Goal: Task Accomplishment & Management: Manage account settings

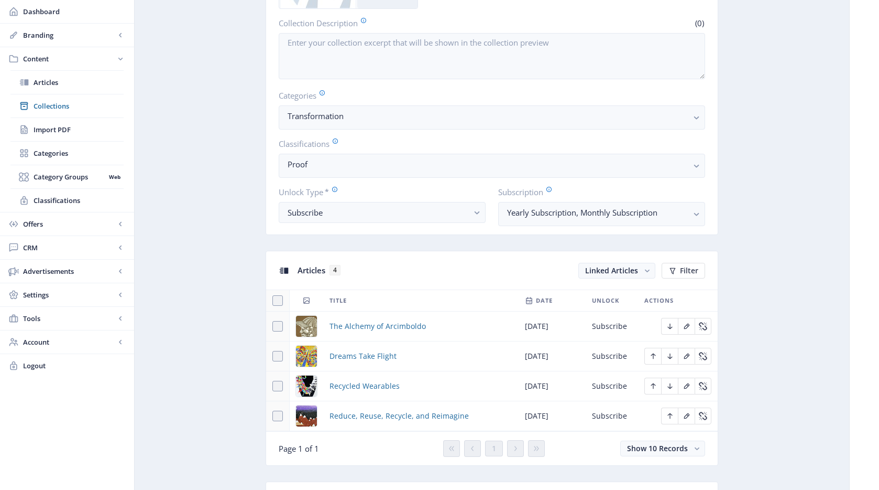
scroll to position [411, 0]
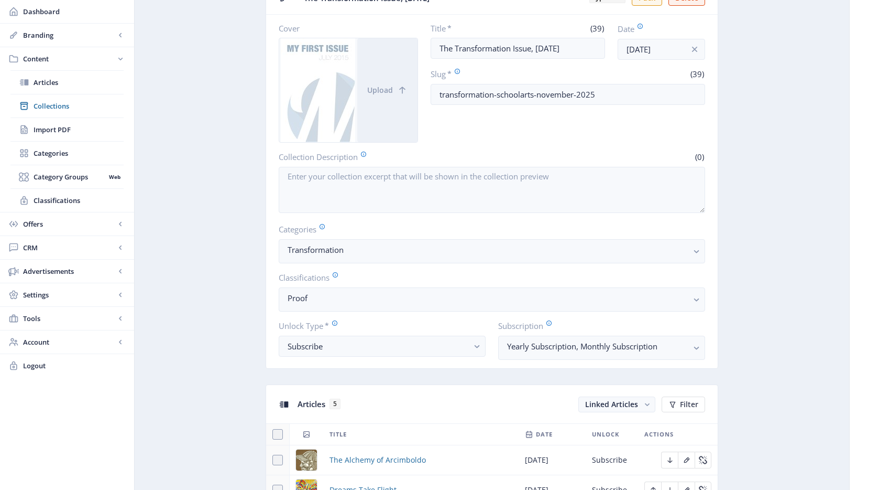
scroll to position [263, 0]
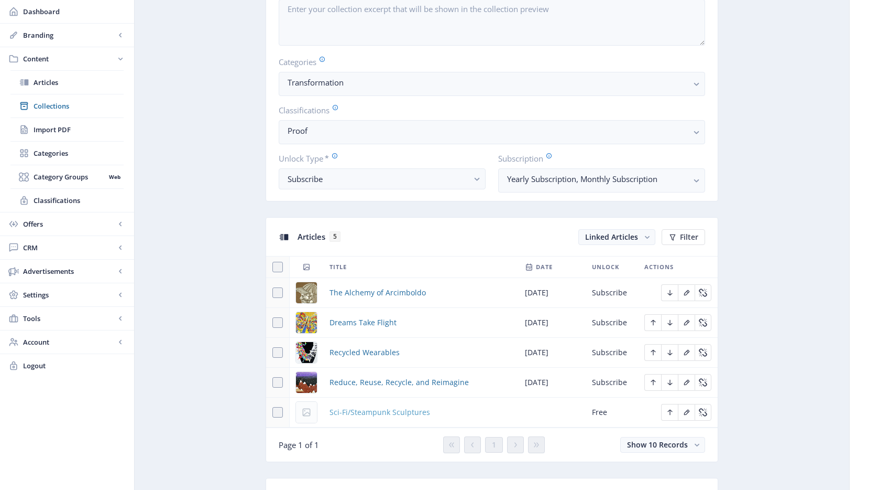
click at [367, 416] on span "Sci-Fi/Steampunk Sculptures" at bounding box center [380, 412] width 101 height 13
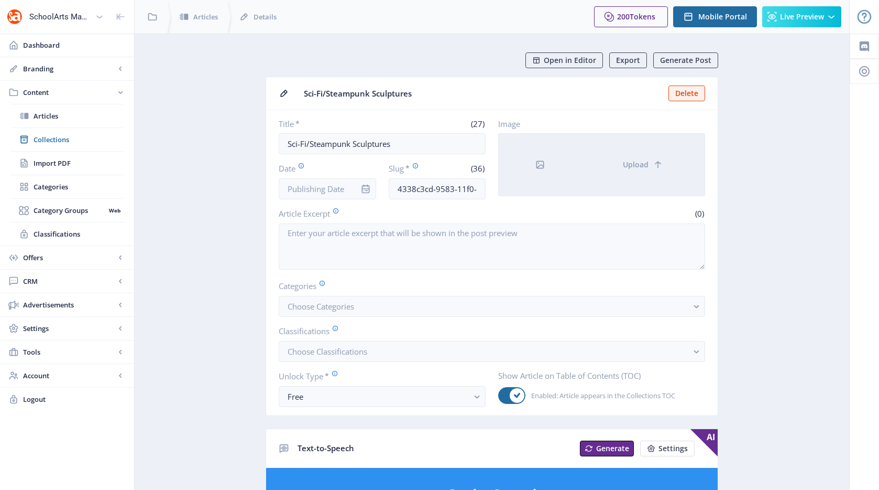
click at [580, 162] on div at bounding box center [540, 165] width 82 height 62
click at [638, 166] on span "Upload" at bounding box center [636, 164] width 26 height 8
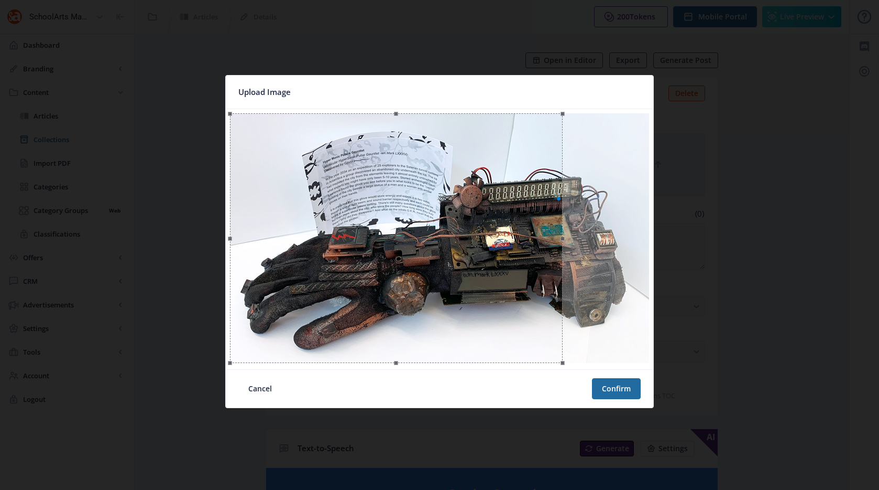
drag, startPoint x: 556, startPoint y: 286, endPoint x: 509, endPoint y: 291, distance: 46.5
click at [509, 291] on div at bounding box center [396, 237] width 333 height 249
click at [601, 386] on button "Confirm" at bounding box center [616, 388] width 49 height 21
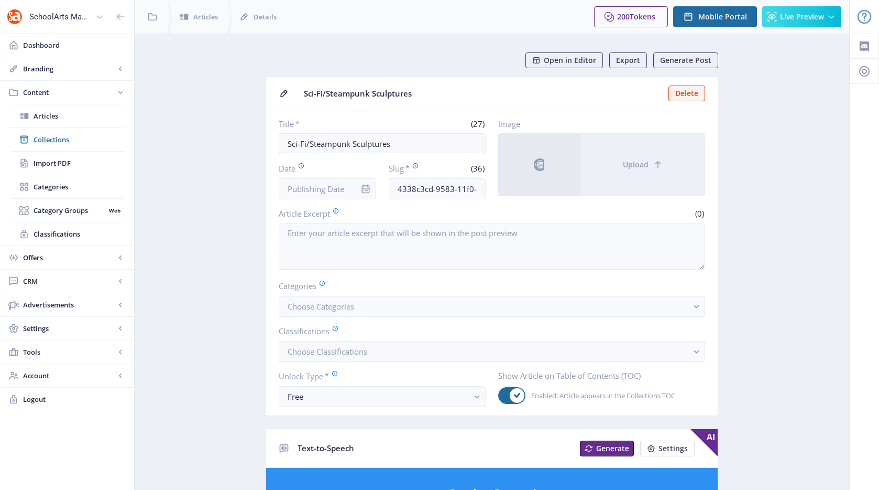
click at [366, 190] on icon "info" at bounding box center [366, 188] width 8 height 9
click at [379, 211] on label "Article Excerpt" at bounding box center [383, 214] width 209 height 12
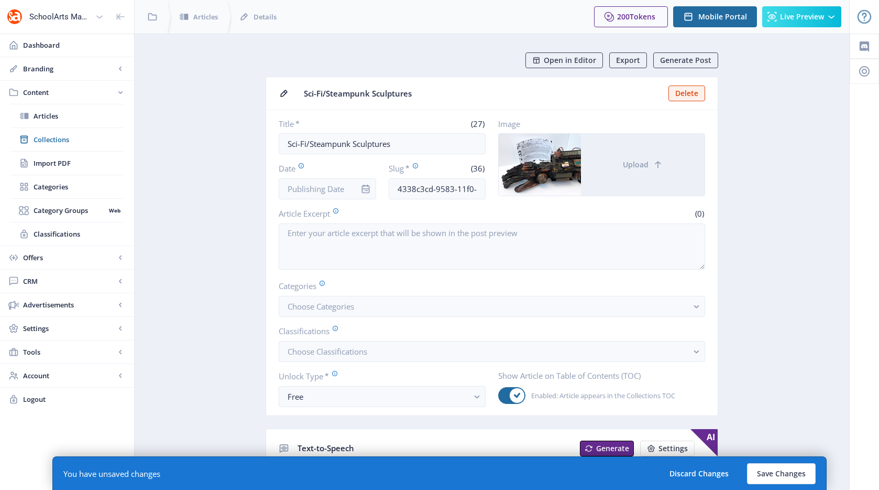
click at [367, 189] on icon "info" at bounding box center [366, 188] width 10 height 10
click at [365, 190] on icon "info" at bounding box center [366, 188] width 8 height 9
click at [344, 188] on input "Date" at bounding box center [327, 188] width 97 height 21
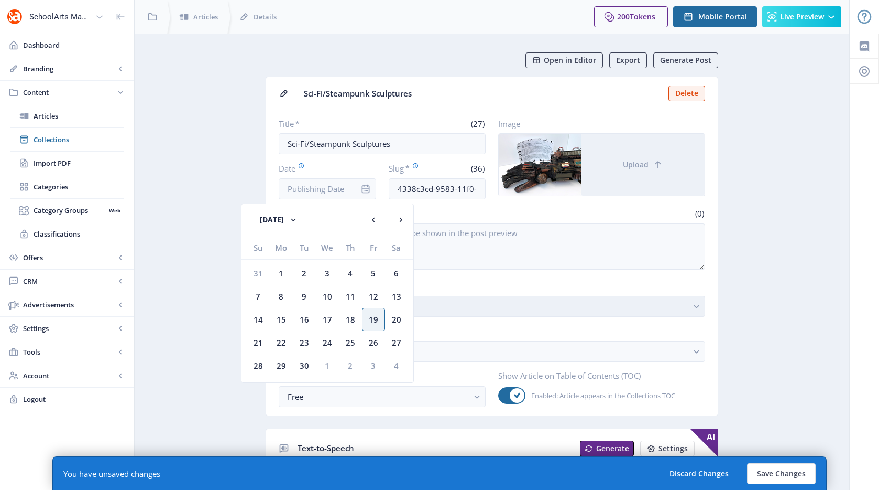
drag, startPoint x: 367, startPoint y: 319, endPoint x: 373, endPoint y: 312, distance: 9.3
click at [367, 319] on div "19" at bounding box center [373, 319] width 23 height 23
type input "Sep 19, 2025"
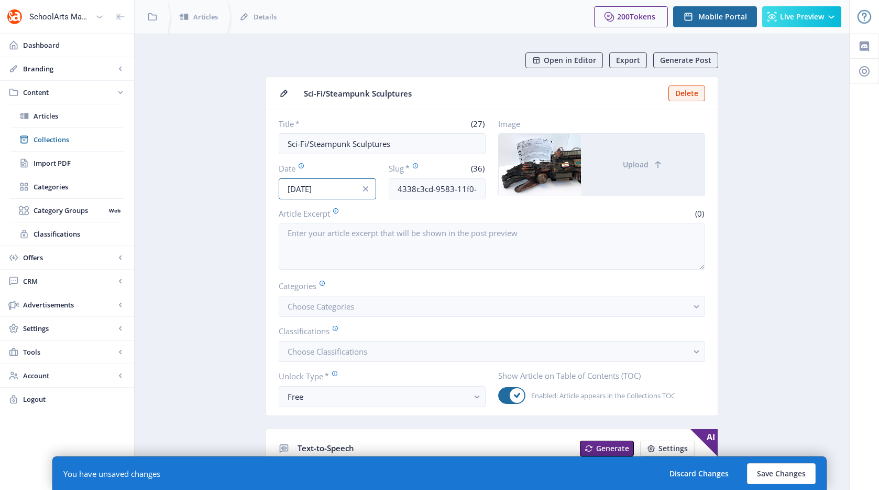
scroll to position [13, 0]
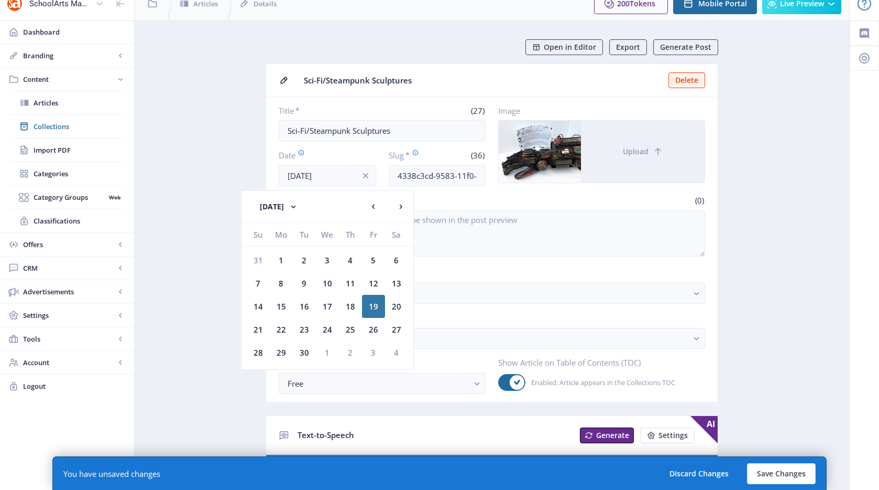
click at [453, 195] on label "Article Excerpt" at bounding box center [383, 200] width 209 height 12
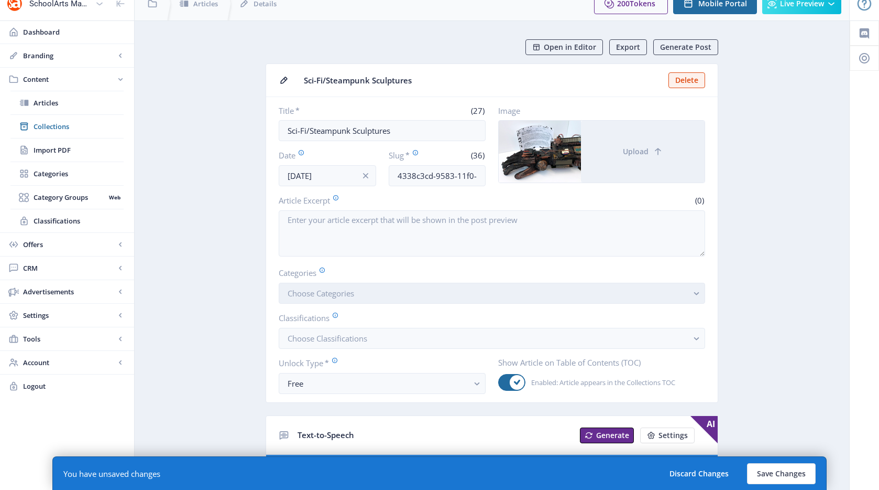
click at [332, 300] on button "Choose Categories" at bounding box center [492, 292] width 427 height 21
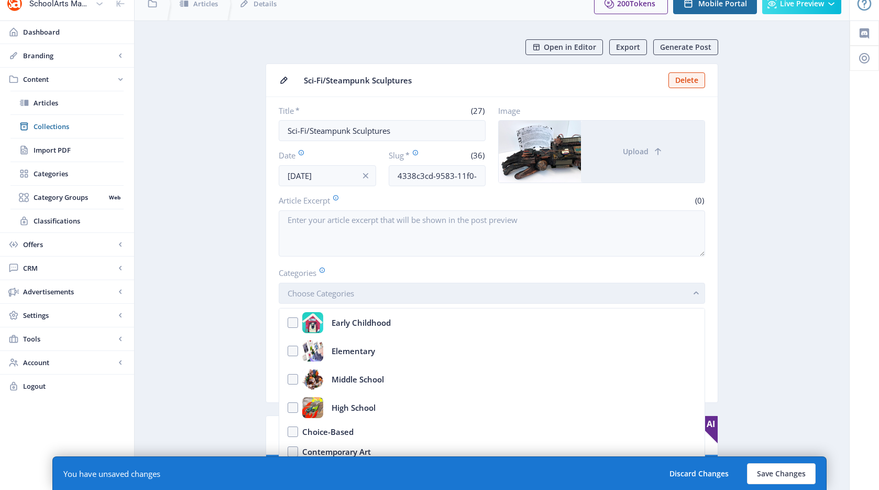
scroll to position [0, 0]
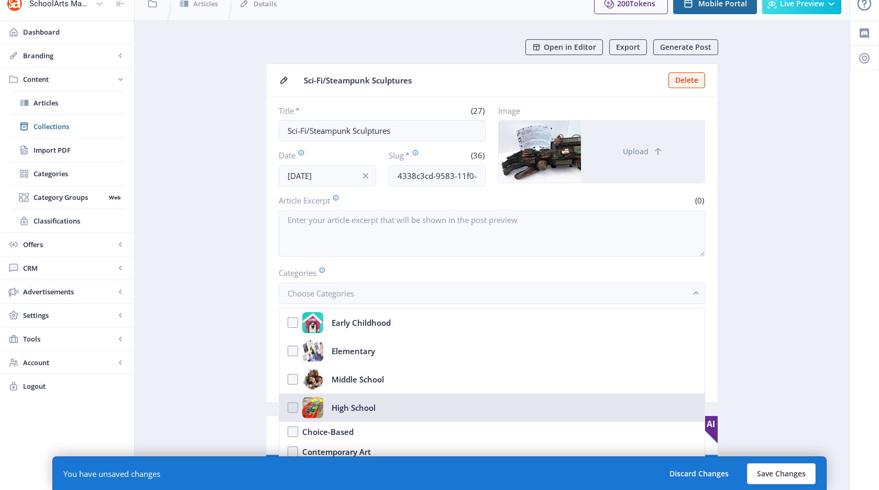
click at [291, 404] on nb-option "High School" at bounding box center [492, 407] width 426 height 28
checkbox input "true"
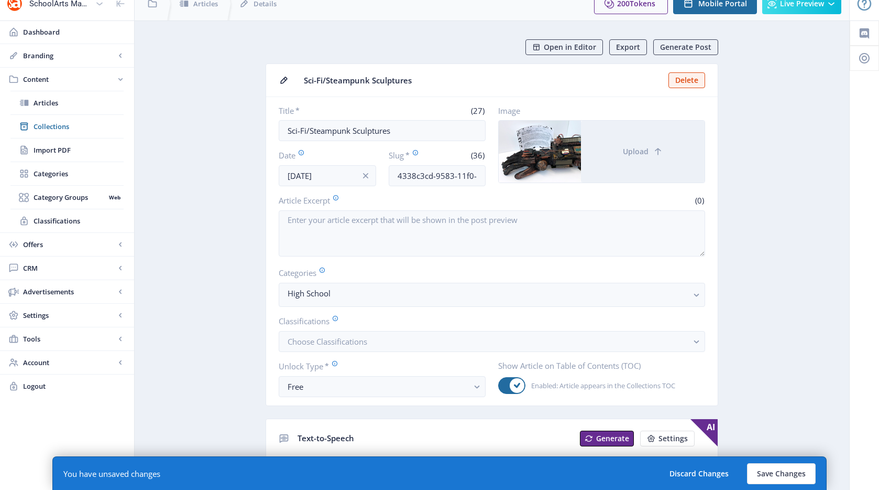
scroll to position [128, 0]
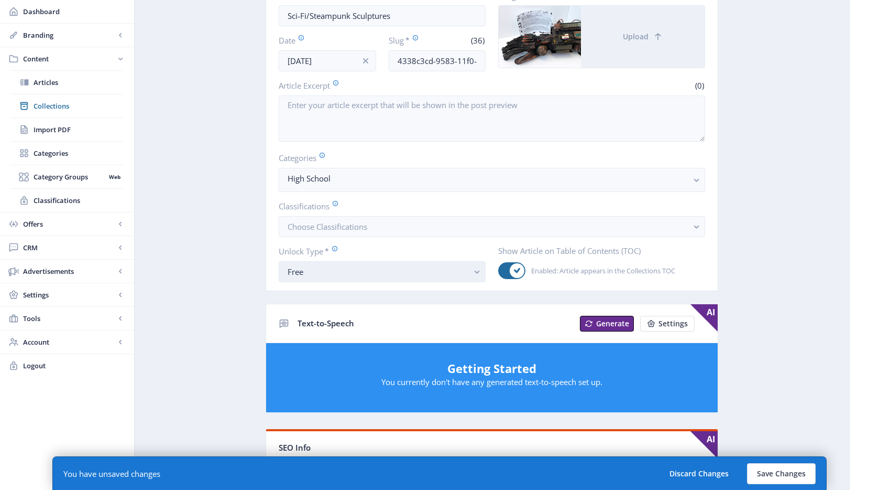
click at [378, 279] on button "Free" at bounding box center [382, 271] width 207 height 21
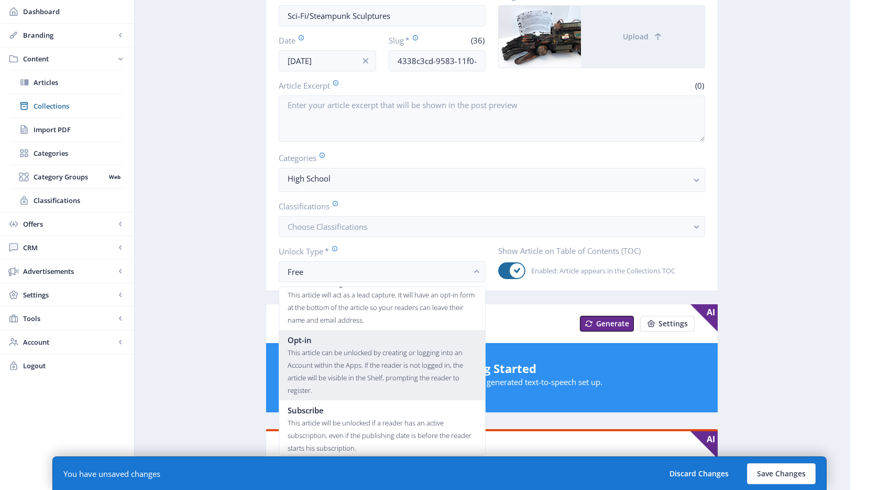
scroll to position [63, 0]
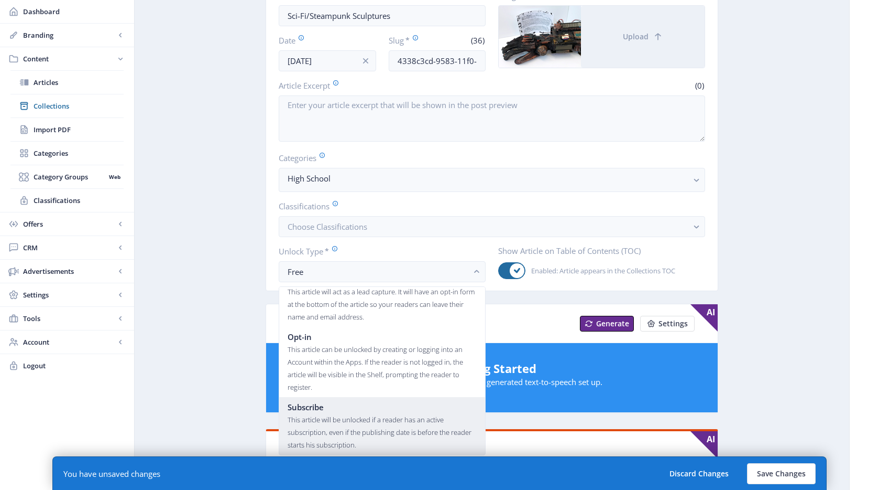
click at [338, 418] on div "This article will be unlocked if a reader has an active subscription, even if t…" at bounding box center [382, 432] width 189 height 38
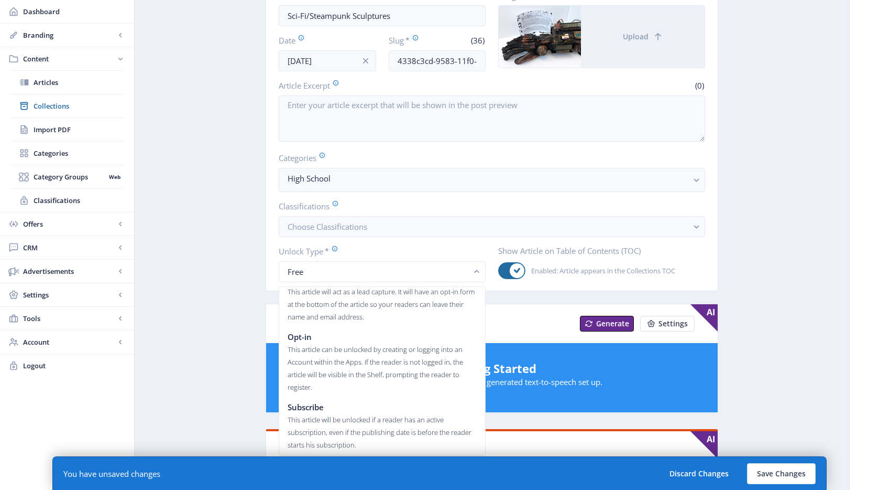
scroll to position [128, 0]
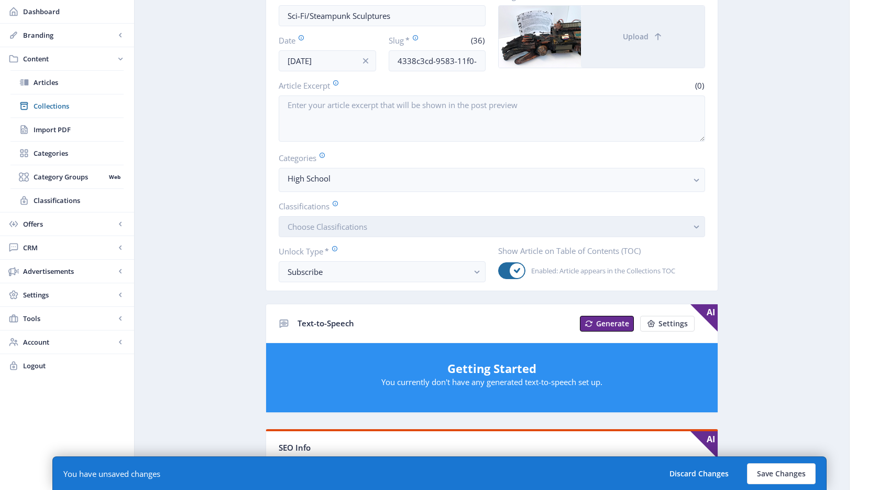
click at [376, 230] on button "Choose Classifications" at bounding box center [492, 226] width 427 height 21
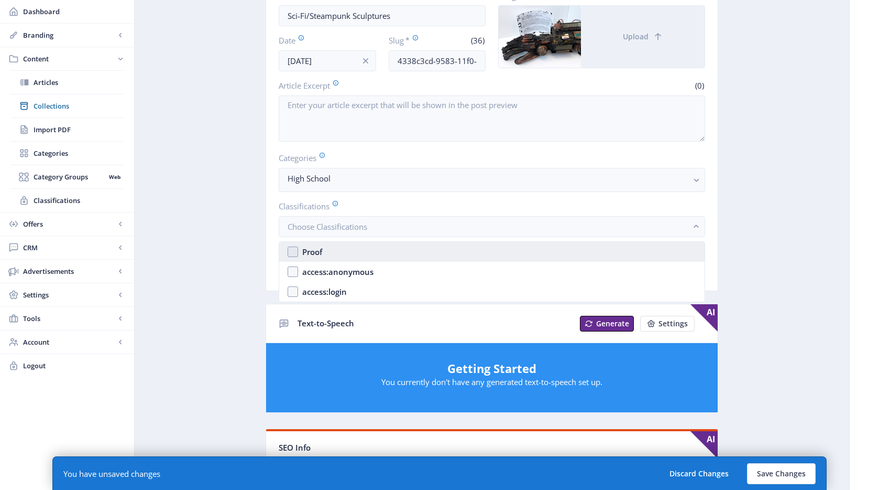
click at [355, 250] on nb-option "Proof" at bounding box center [492, 252] width 426 height 20
checkbox input "true"
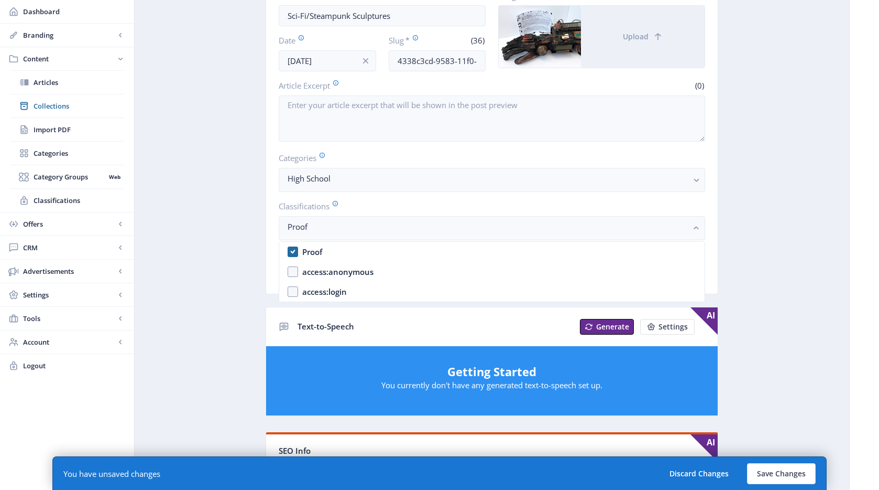
click at [754, 238] on app-content-article "Open in Editor Export Generate Post Sci-Fi/Steampunk Sculptures Delete Title * …" at bounding box center [492, 425] width 678 height 1000
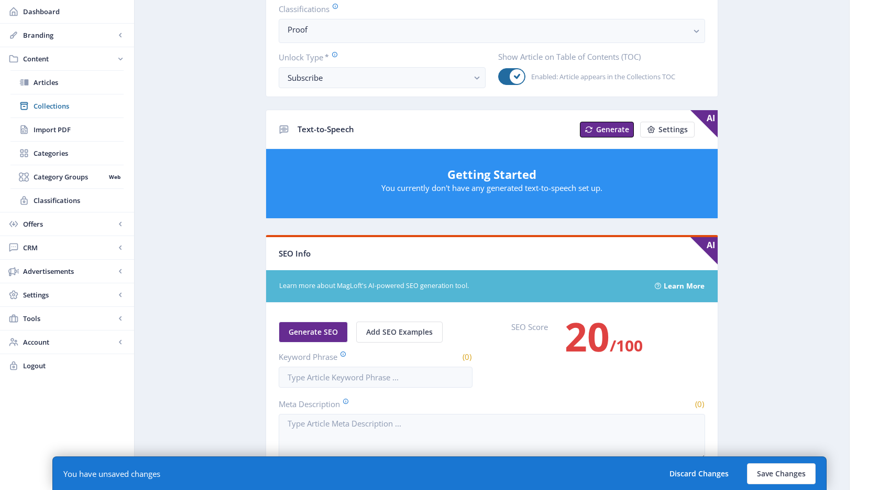
scroll to position [501, 0]
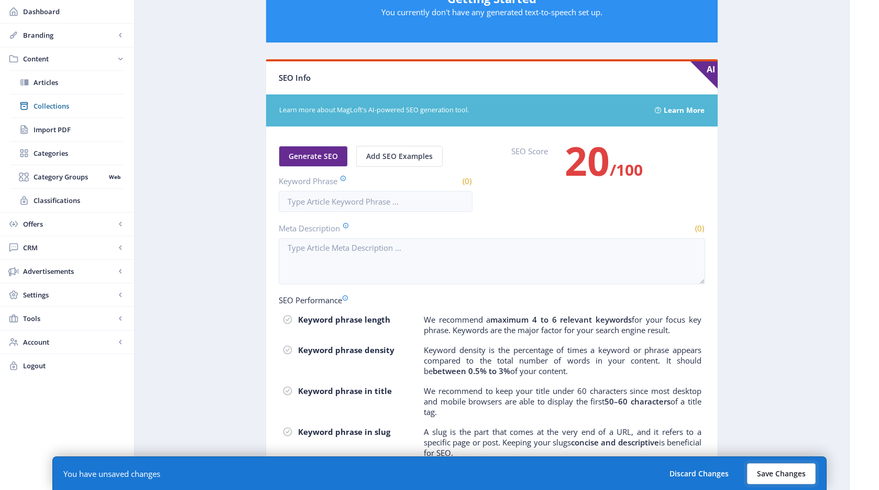
click at [781, 464] on button "Save Changes" at bounding box center [781, 473] width 69 height 21
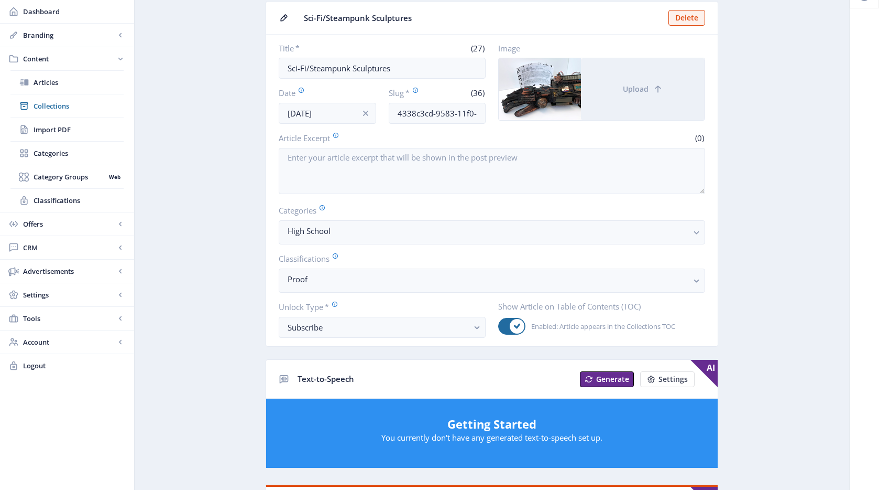
scroll to position [21, 0]
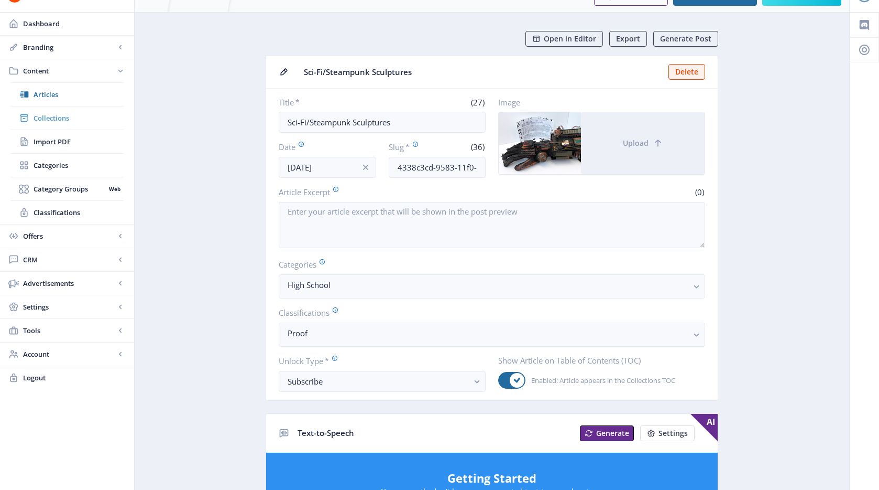
click at [66, 122] on span "Collections" at bounding box center [79, 118] width 90 height 10
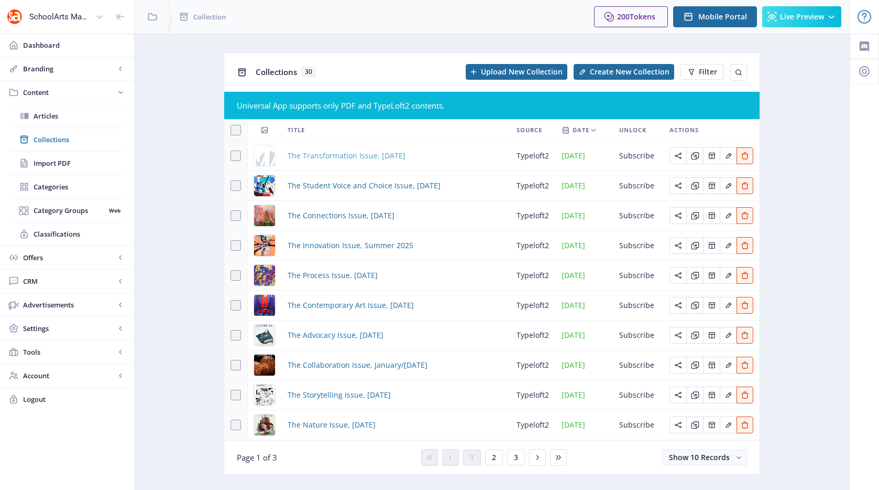
click at [303, 158] on span "The Transformation Issue, [DATE]" at bounding box center [347, 155] width 118 height 13
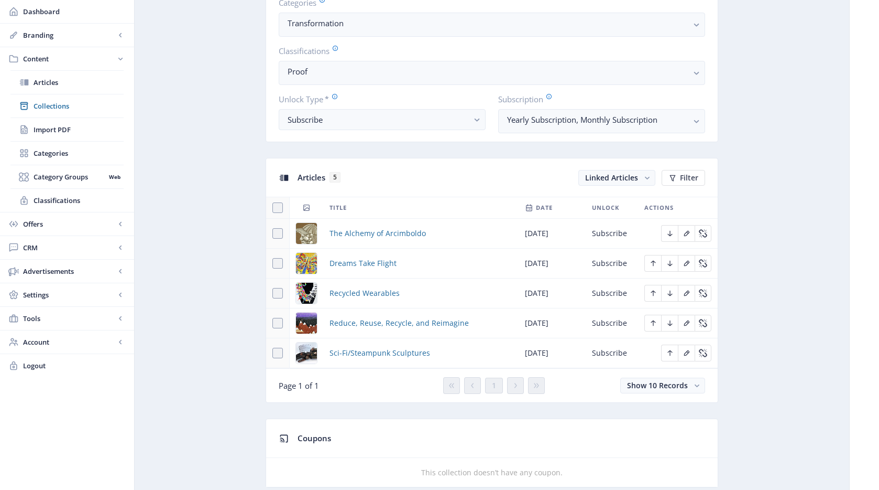
scroll to position [329, 0]
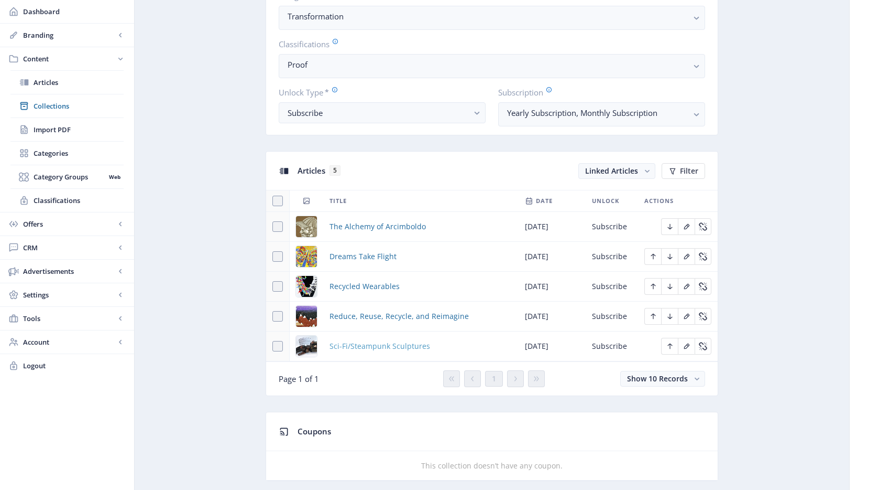
click at [363, 346] on span "Sci-Fi/Steampunk Sculptures" at bounding box center [380, 346] width 101 height 13
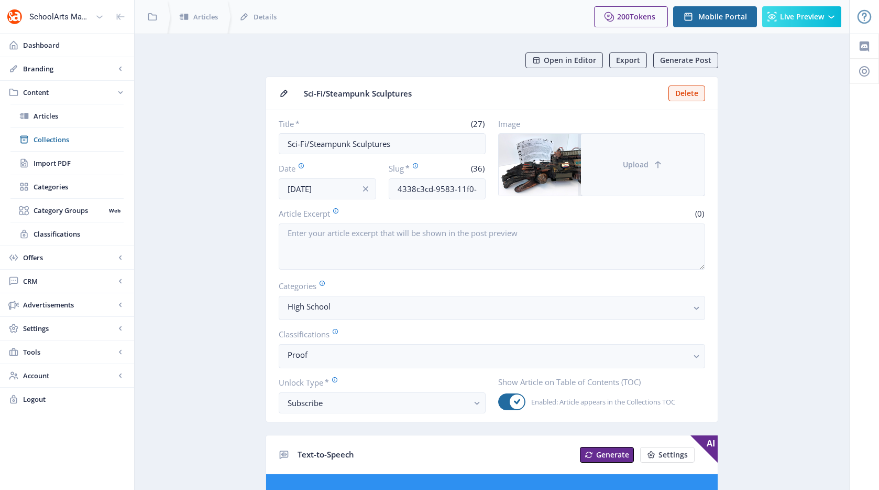
click at [622, 174] on button "Upload" at bounding box center [643, 165] width 124 height 62
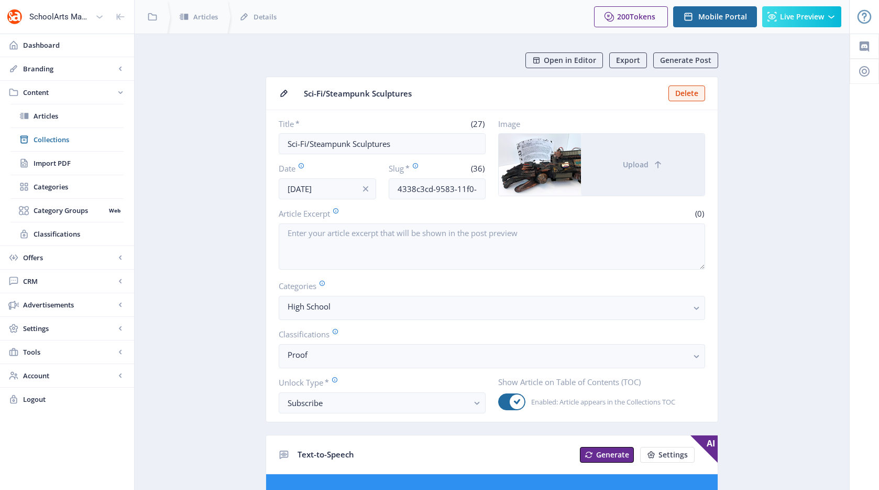
click at [72, 132] on link "Collections" at bounding box center [66, 139] width 113 height 23
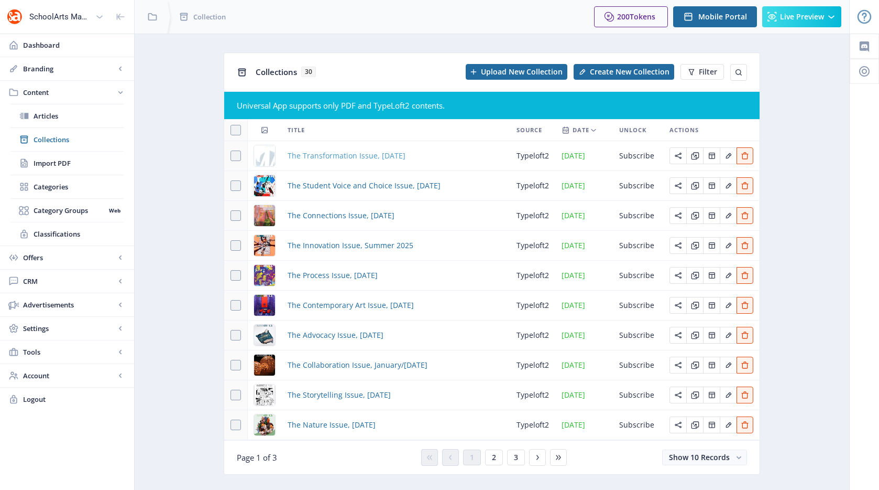
click at [340, 149] on span "The Transformation Issue, [DATE]" at bounding box center [347, 155] width 118 height 13
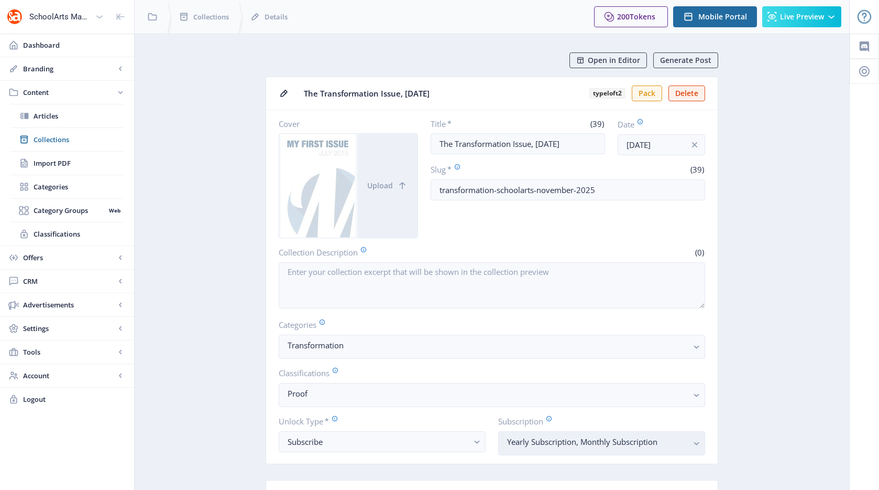
scroll to position [134, 0]
